Goal: Find specific page/section: Find specific page/section

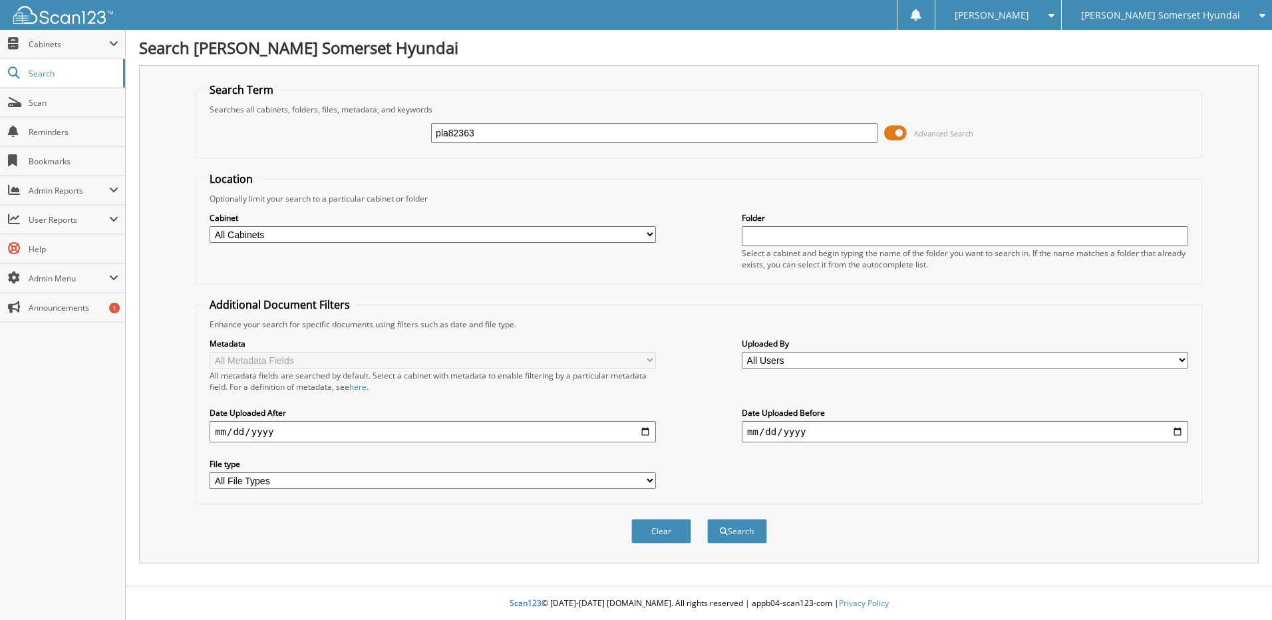
type input "pla82363"
click at [707, 519] on button "Search" at bounding box center [737, 531] width 60 height 25
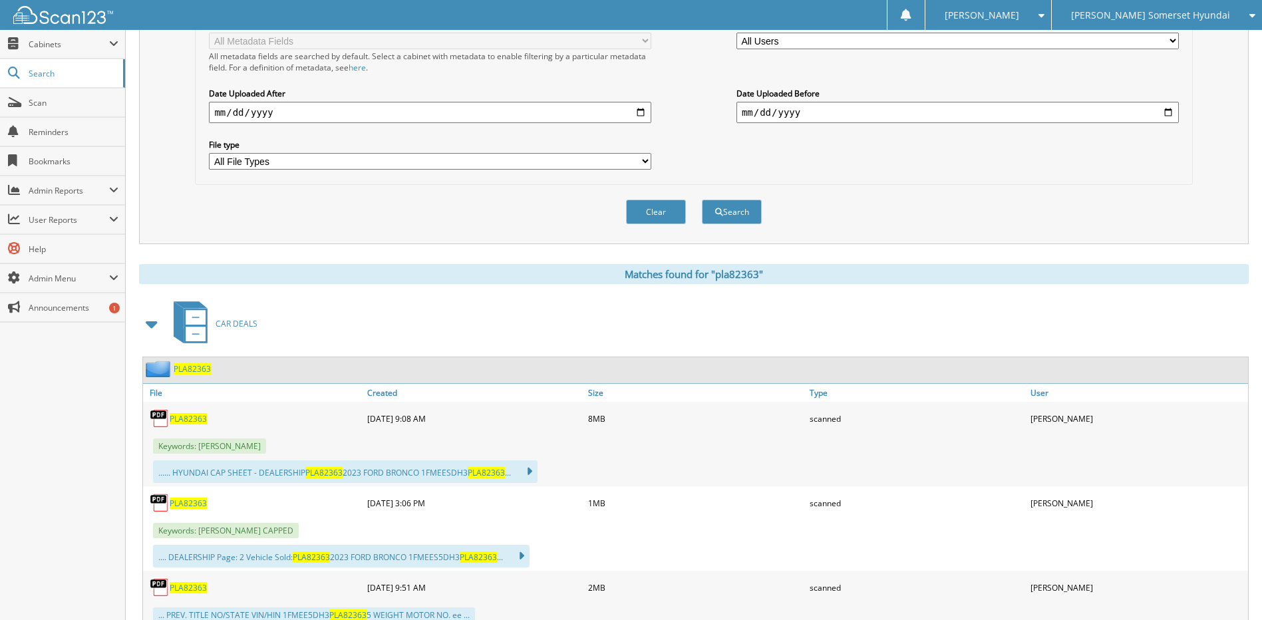
scroll to position [399, 0]
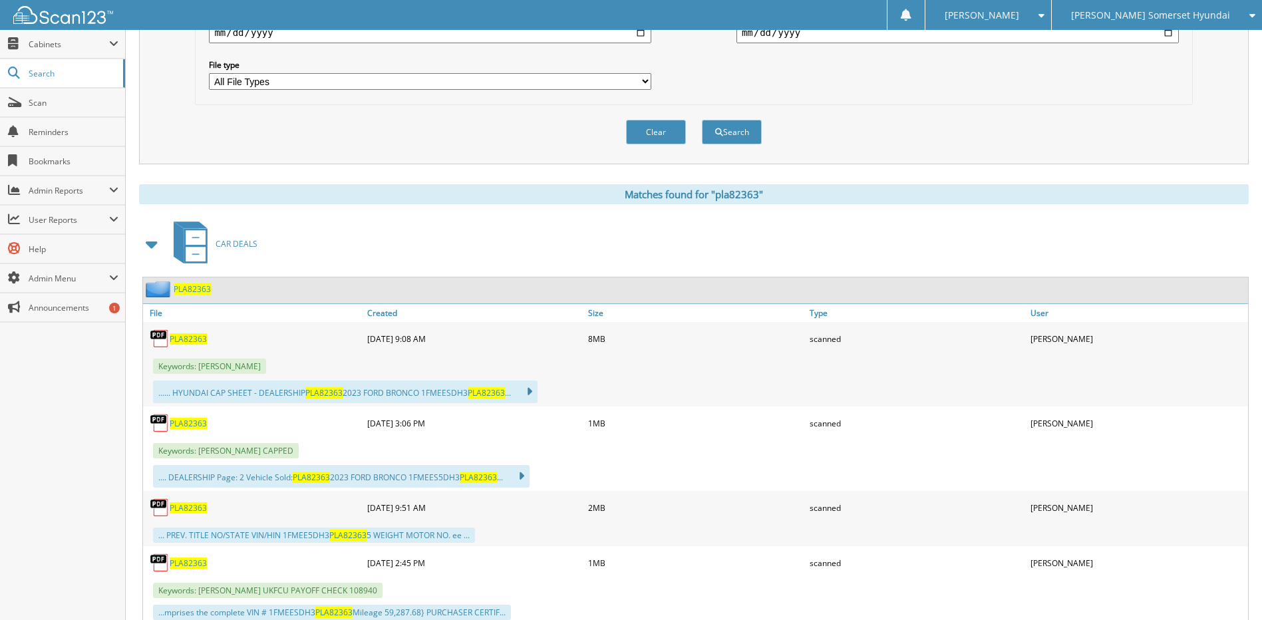
click at [204, 335] on span "PLA82363" at bounding box center [188, 338] width 37 height 11
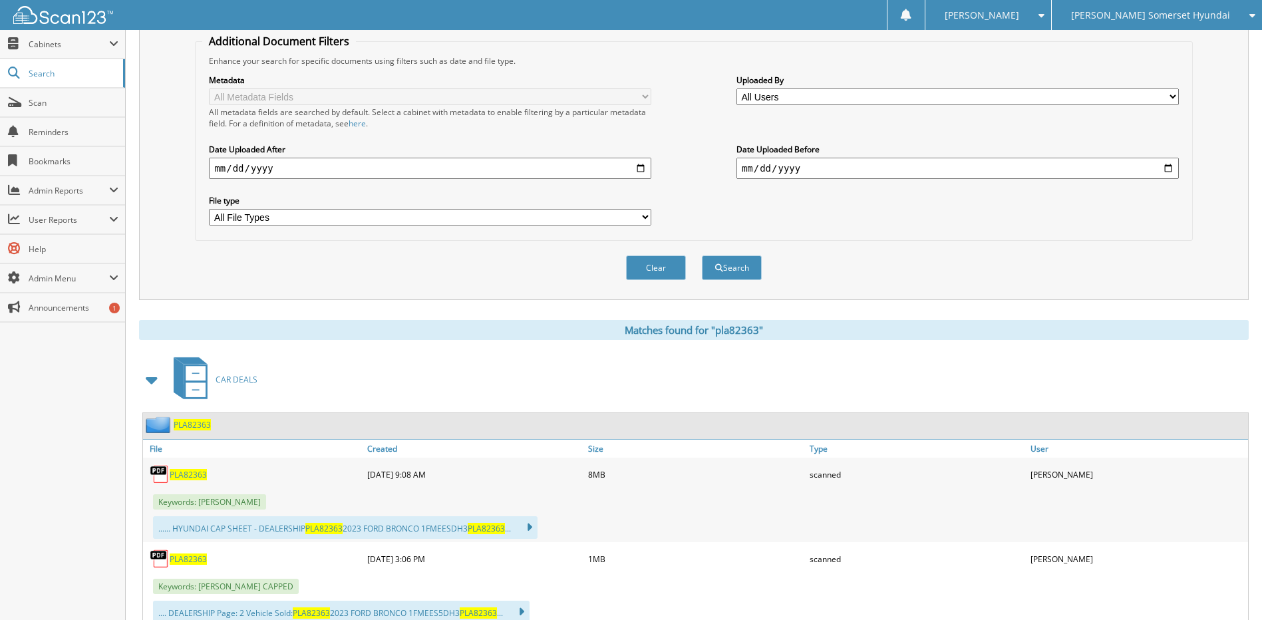
scroll to position [0, 0]
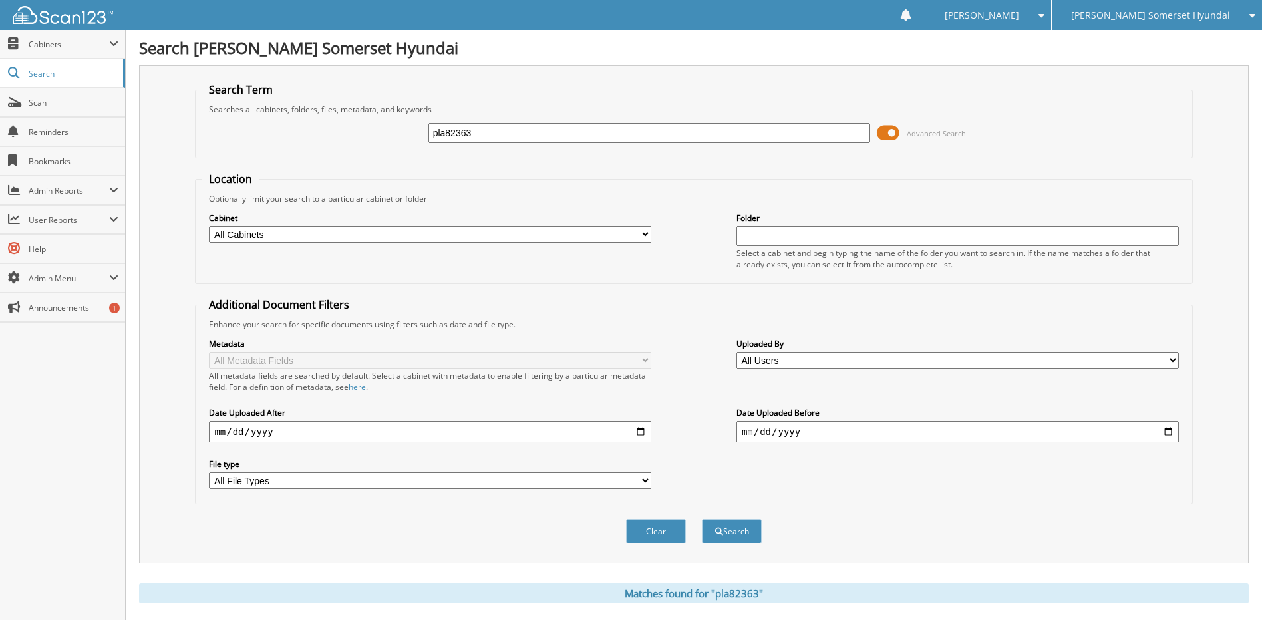
drag, startPoint x: 507, startPoint y: 128, endPoint x: 288, endPoint y: 128, distance: 219.5
click at [291, 128] on div "pla82363 Advanced Search" at bounding box center [693, 133] width 982 height 36
type input "[PERSON_NAME]"
click at [702, 519] on button "Search" at bounding box center [732, 531] width 60 height 25
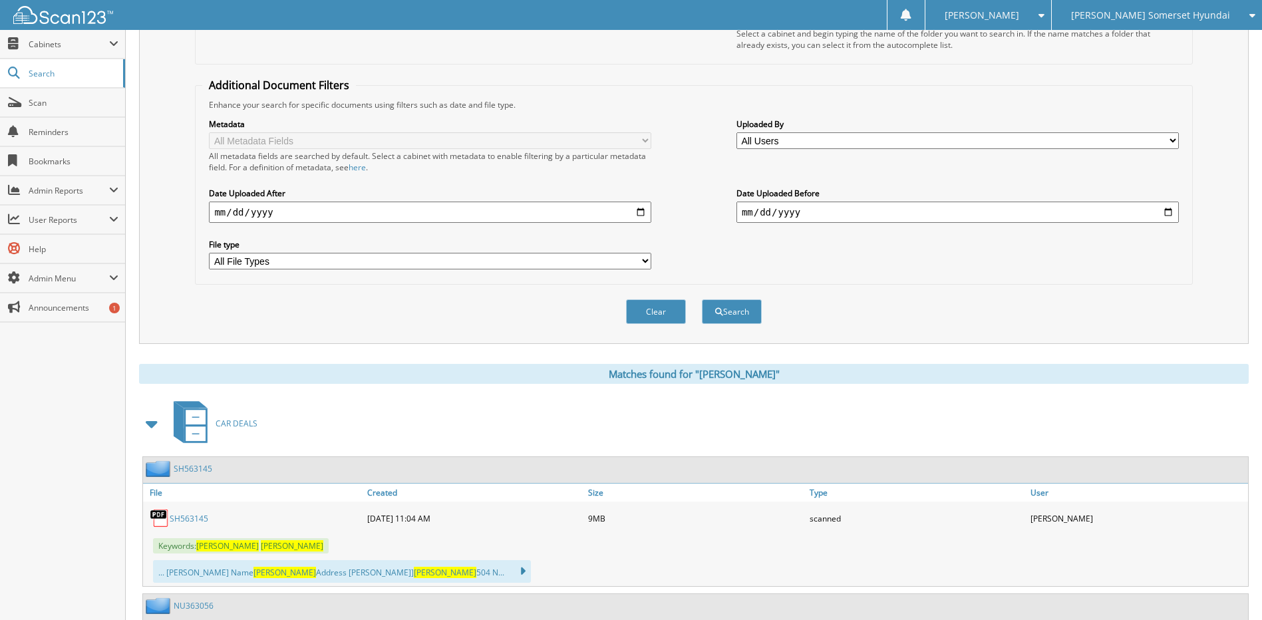
scroll to position [333, 0]
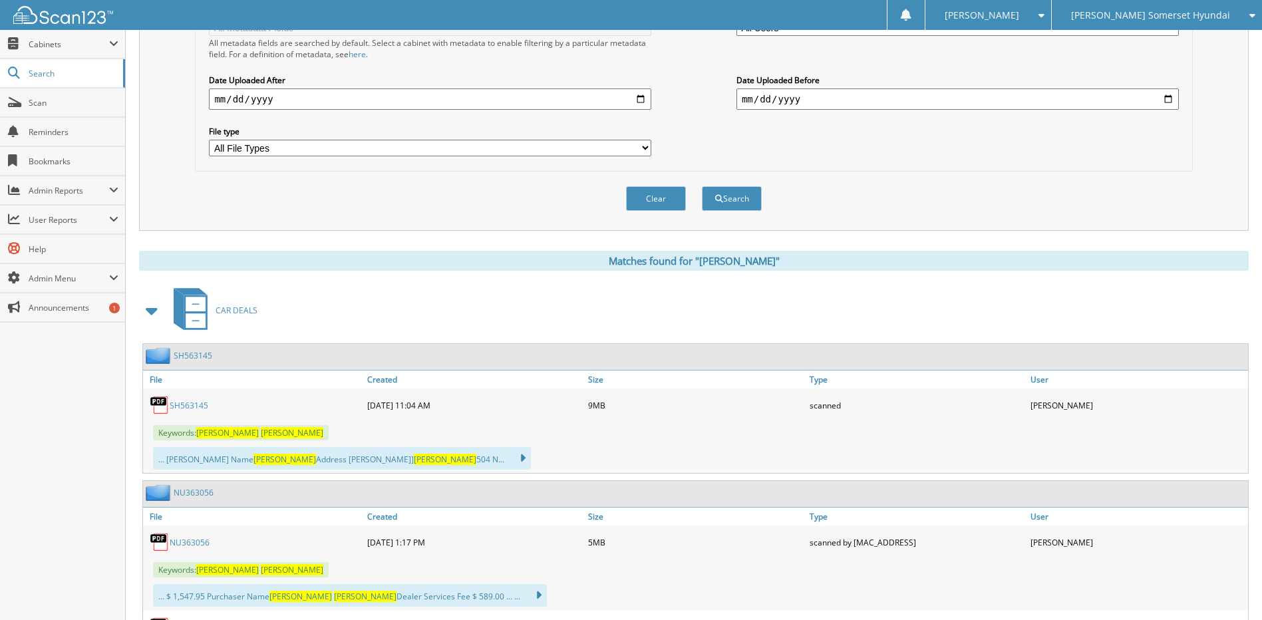
click at [187, 412] on div "SH563145" at bounding box center [253, 405] width 221 height 27
click at [186, 406] on link "SH563145" at bounding box center [189, 405] width 39 height 11
click at [76, 105] on span "Scan" at bounding box center [74, 102] width 90 height 11
